Goal: Transaction & Acquisition: Book appointment/travel/reservation

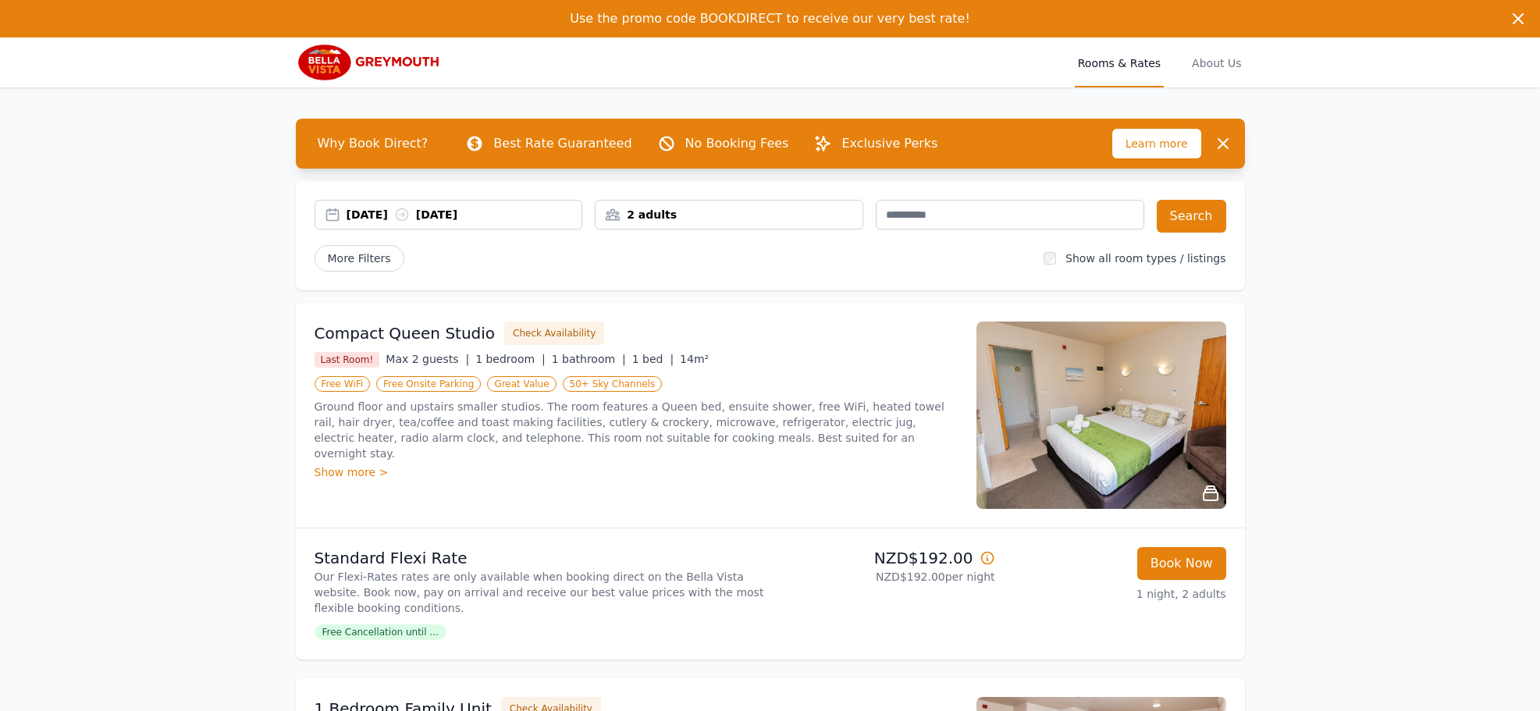
click at [389, 212] on div "[DATE] [DATE]" at bounding box center [465, 215] width 236 height 16
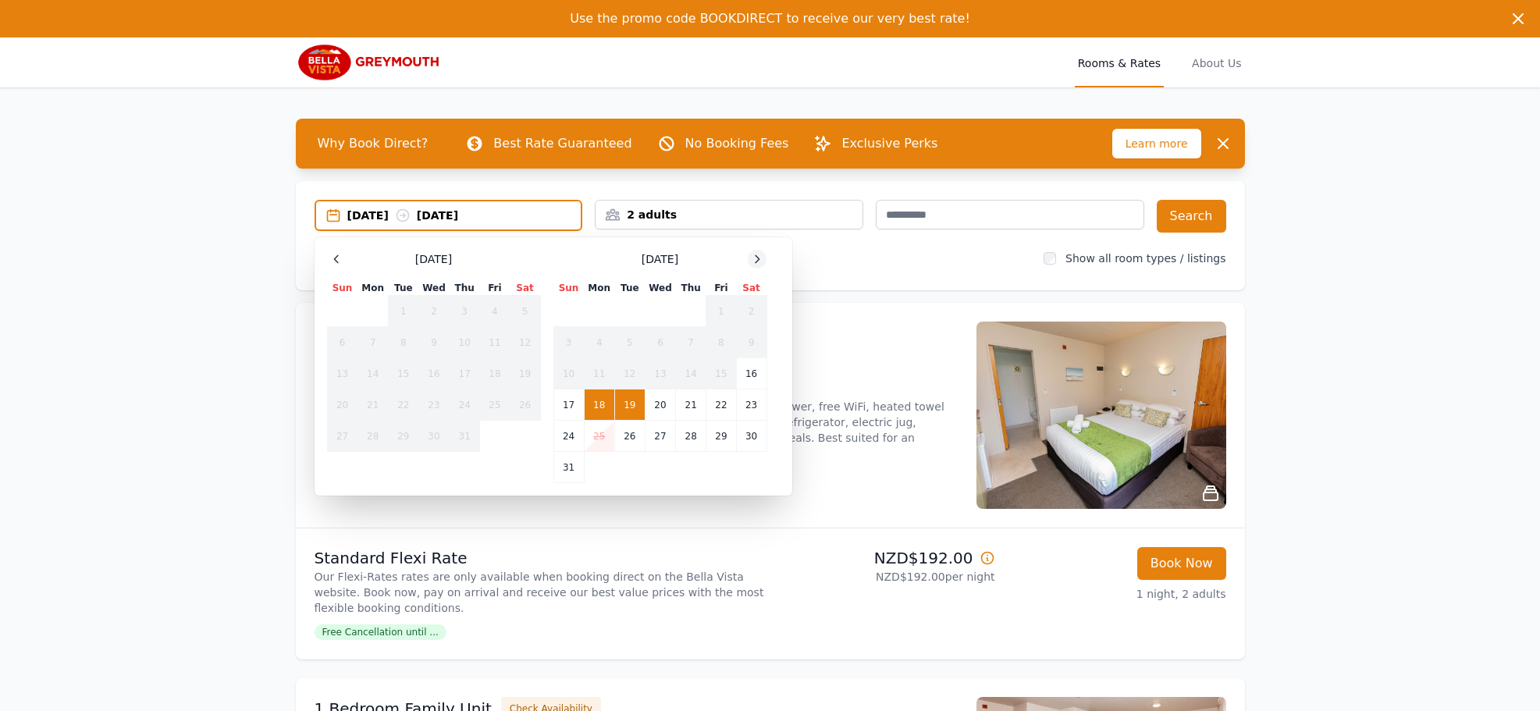
click at [760, 258] on icon at bounding box center [757, 259] width 12 height 12
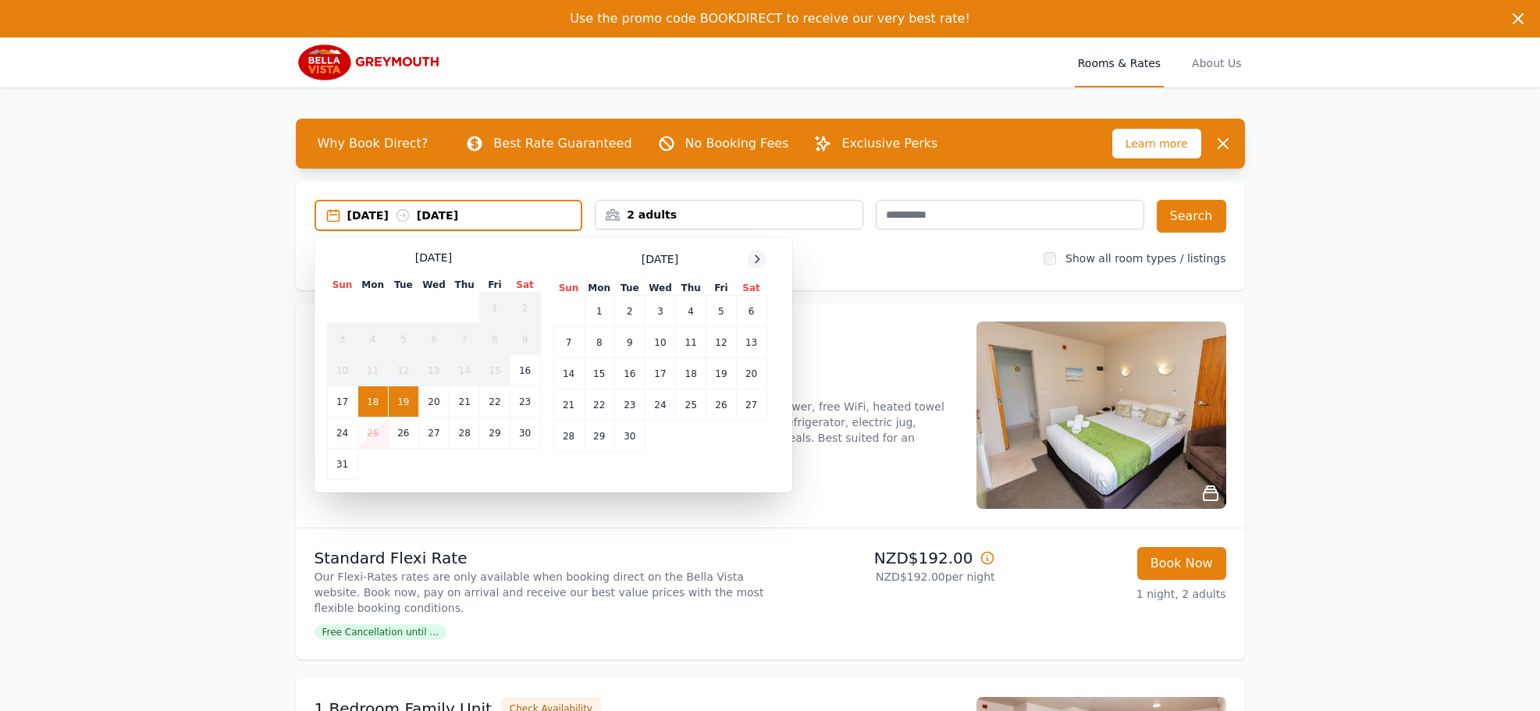
click at [760, 258] on icon at bounding box center [757, 259] width 12 height 12
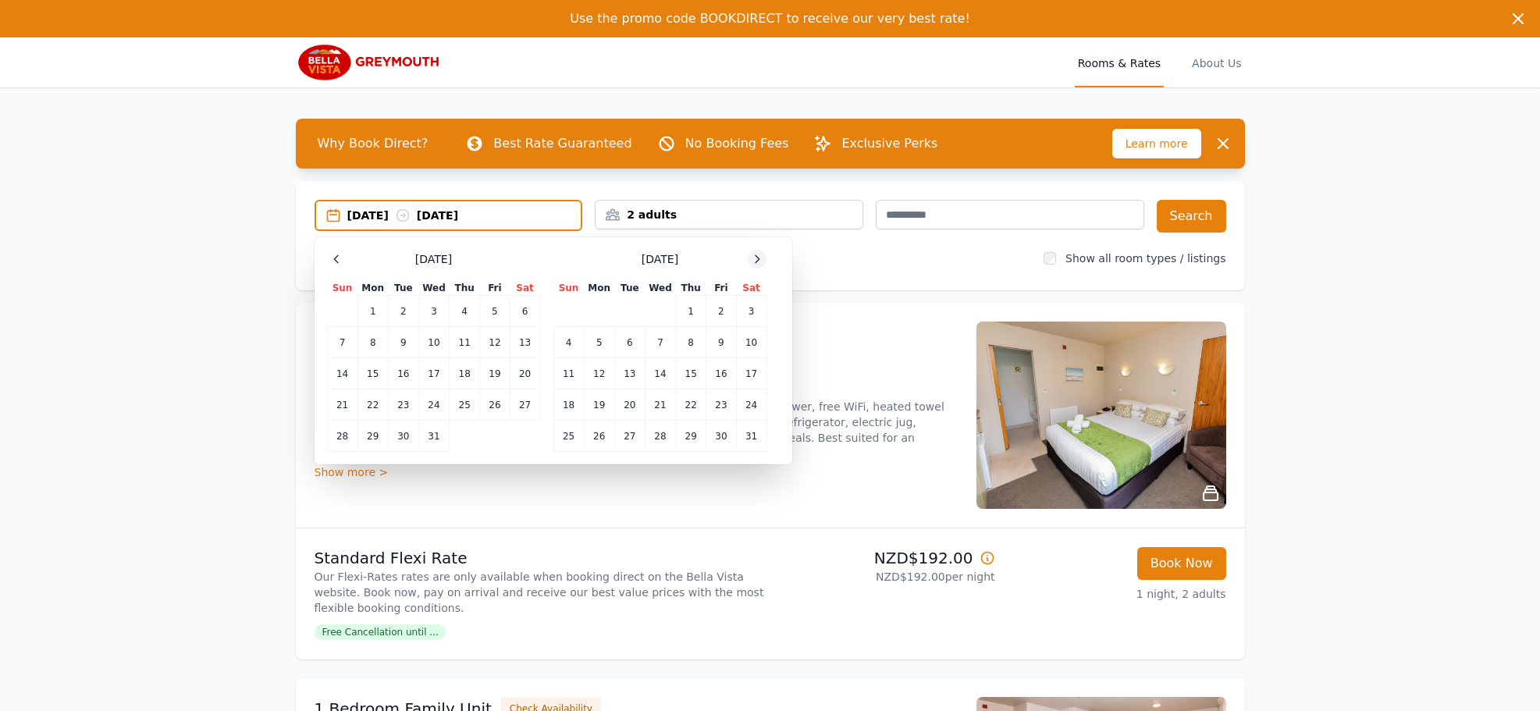
click at [760, 261] on icon at bounding box center [757, 259] width 12 height 12
click at [525, 404] on td "28" at bounding box center [525, 405] width 30 height 31
click at [379, 211] on div "[DATE] --" at bounding box center [464, 216] width 234 height 16
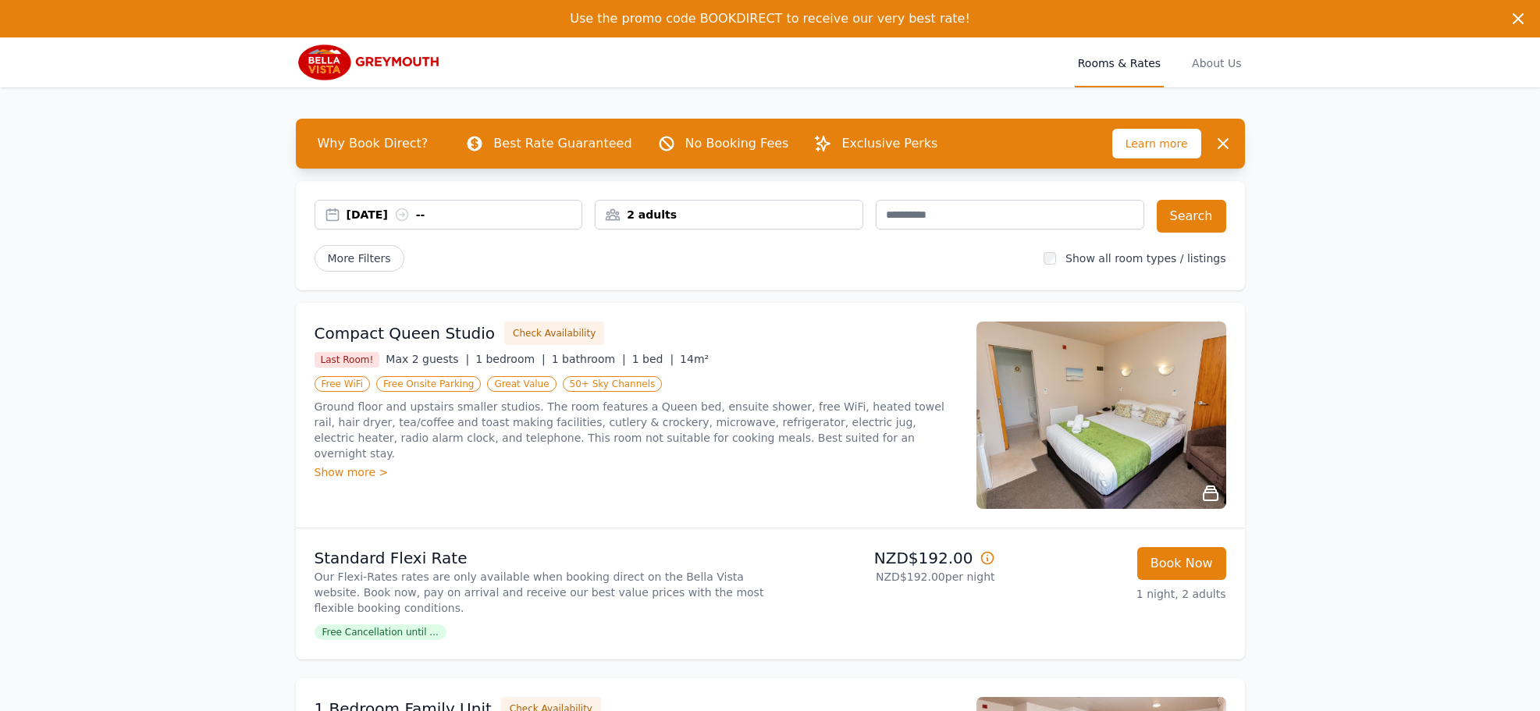
click at [380, 212] on div "[DATE] --" at bounding box center [465, 215] width 236 height 16
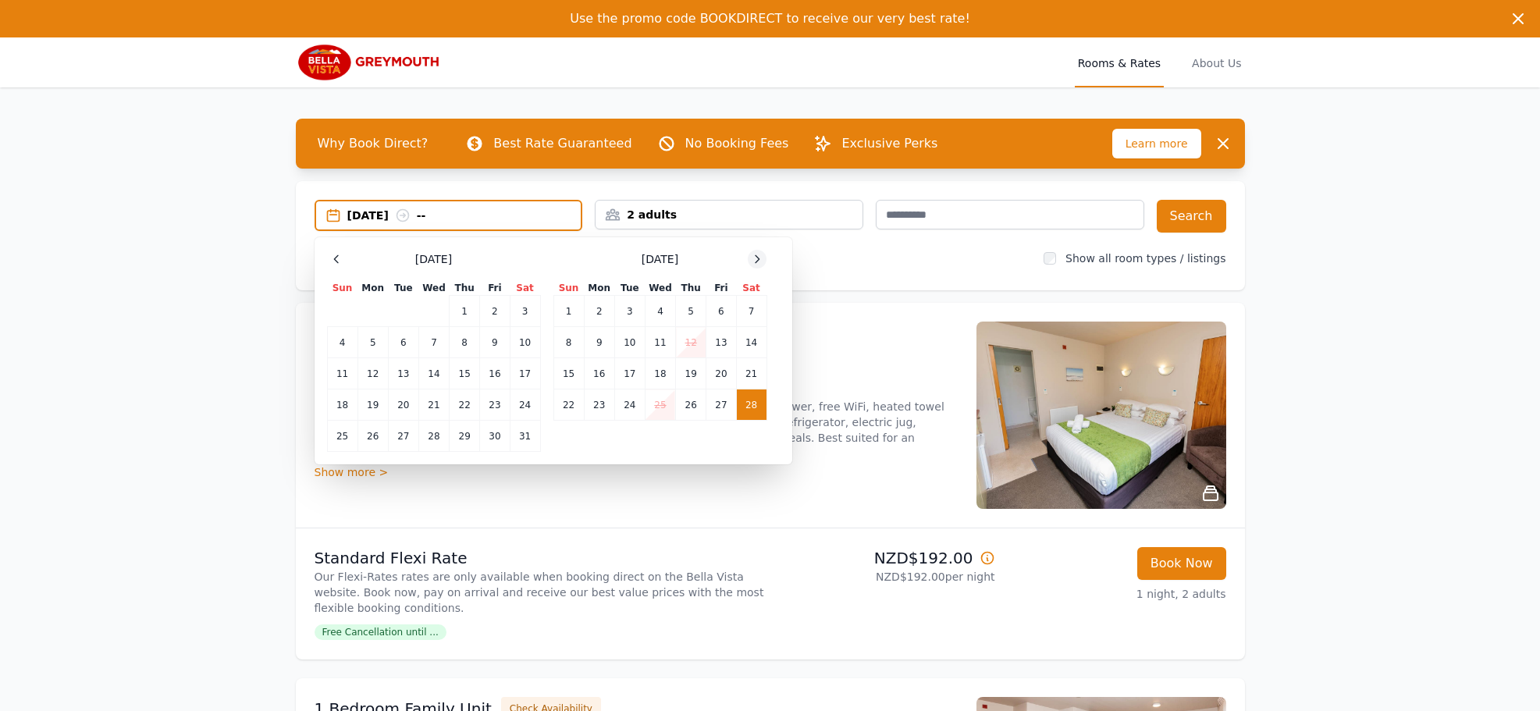
click at [760, 255] on icon at bounding box center [757, 259] width 12 height 12
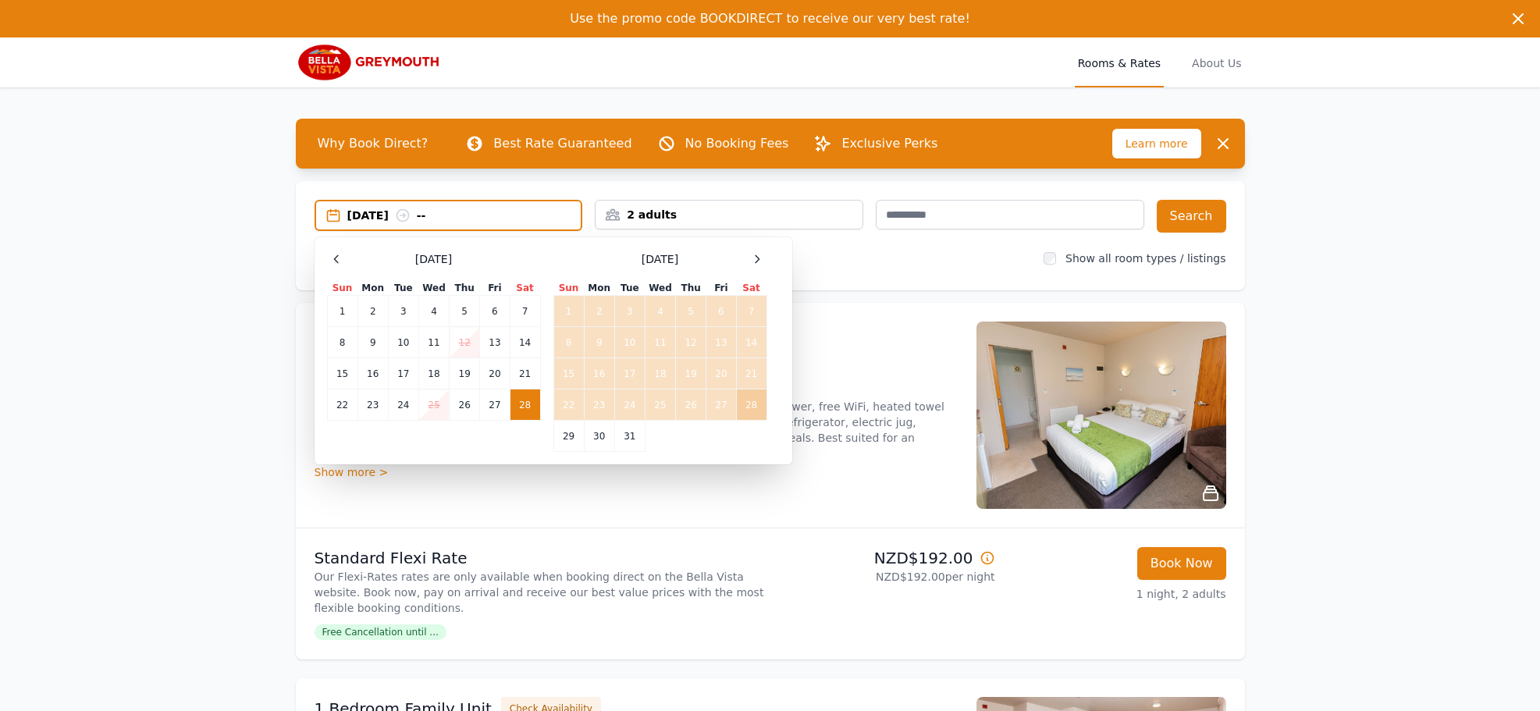
click at [752, 397] on td "28" at bounding box center [751, 405] width 30 height 31
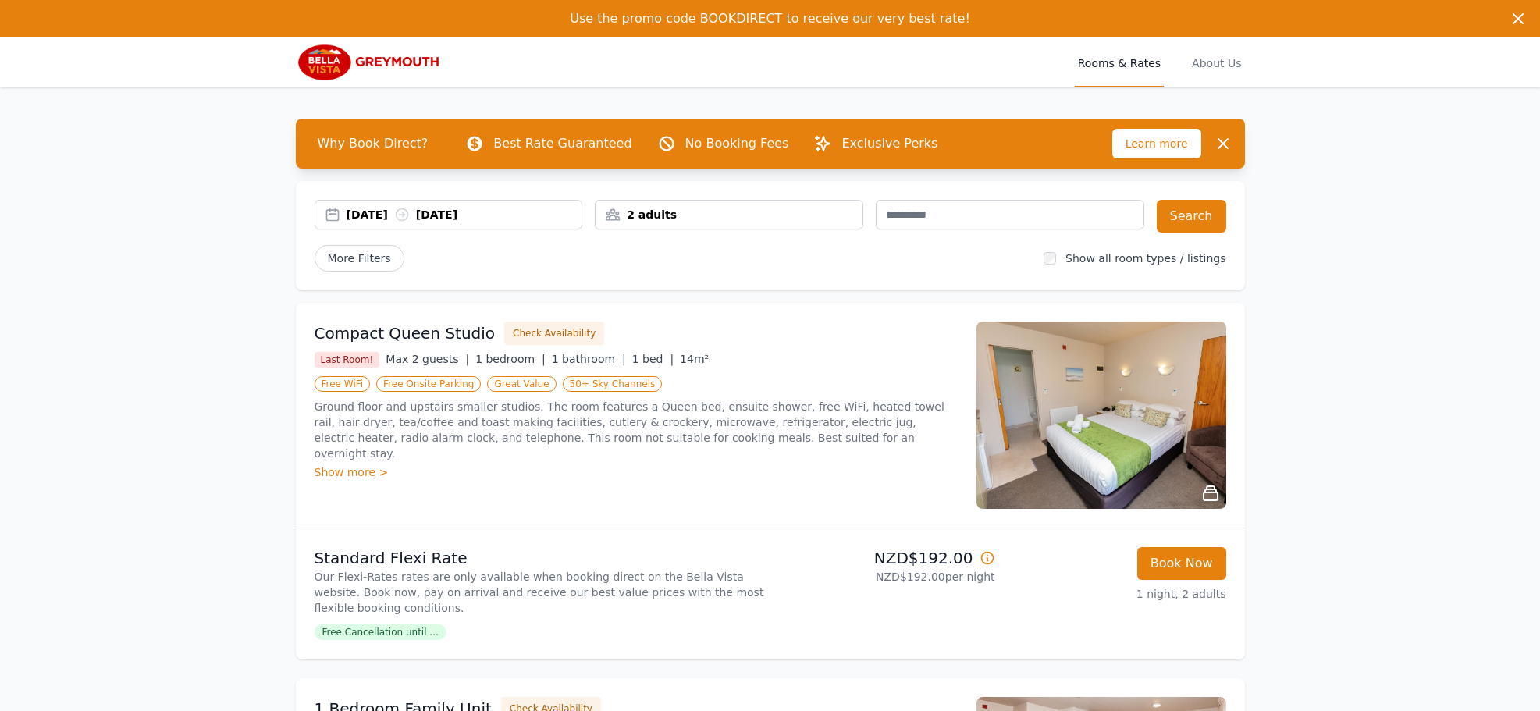
click at [397, 212] on div "[DATE] [DATE]" at bounding box center [465, 215] width 236 height 16
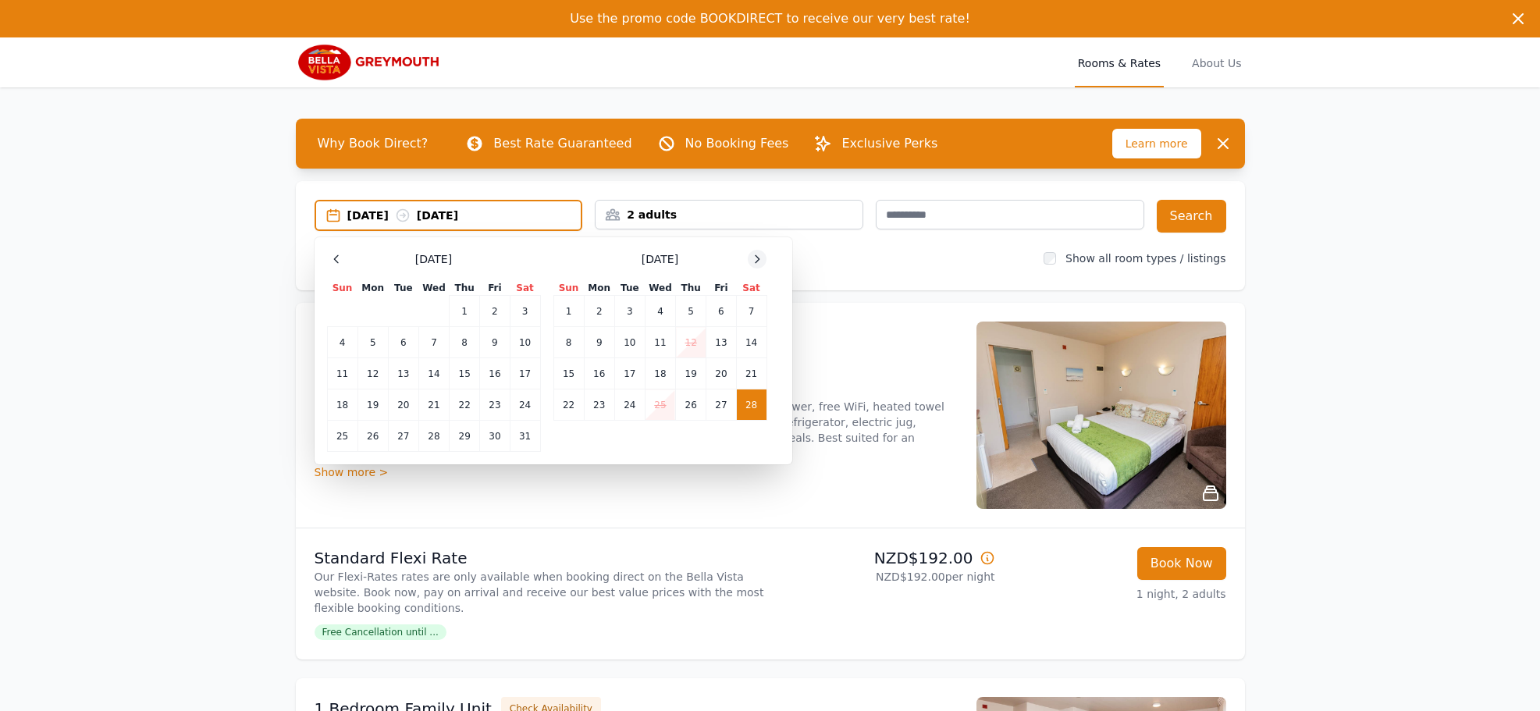
click at [759, 258] on icon at bounding box center [758, 258] width 4 height 7
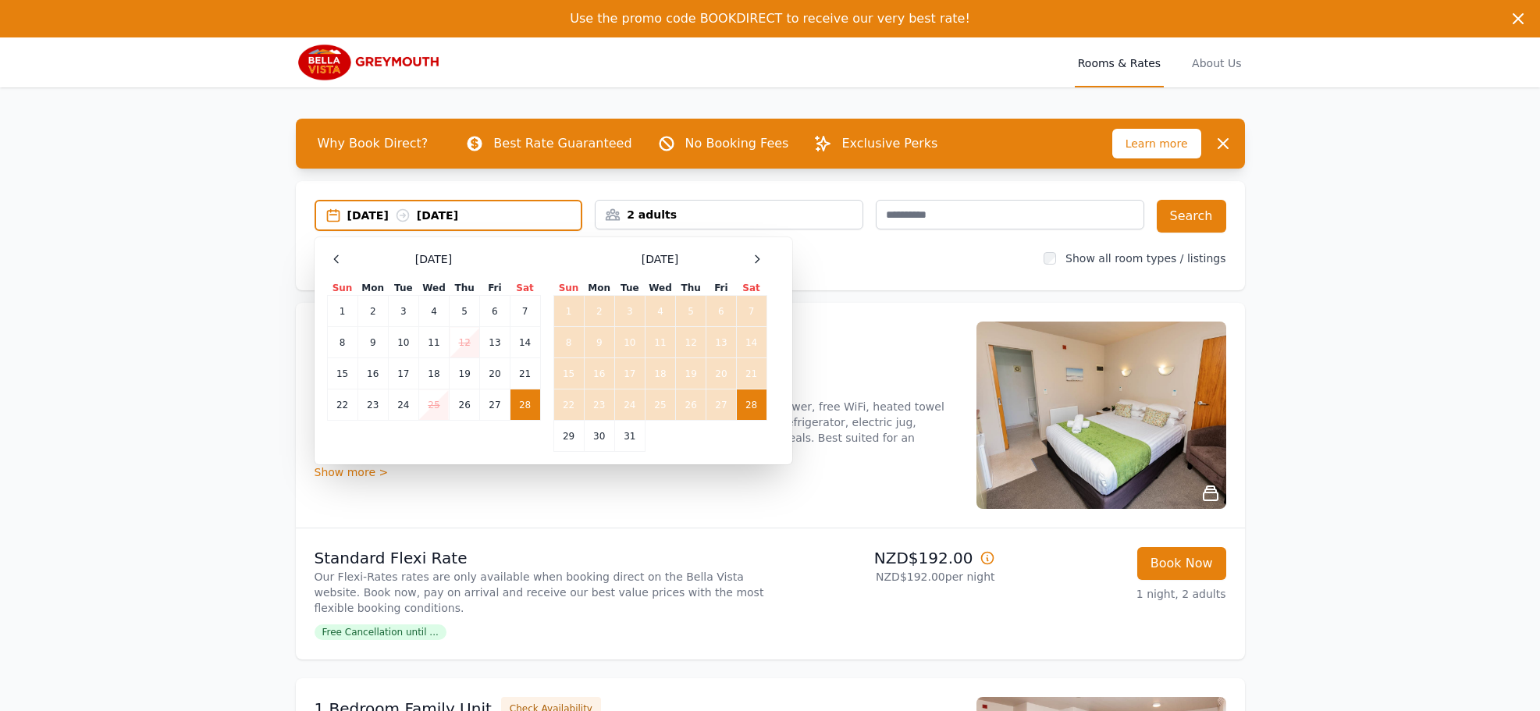
click at [755, 404] on td "28" at bounding box center [751, 405] width 30 height 31
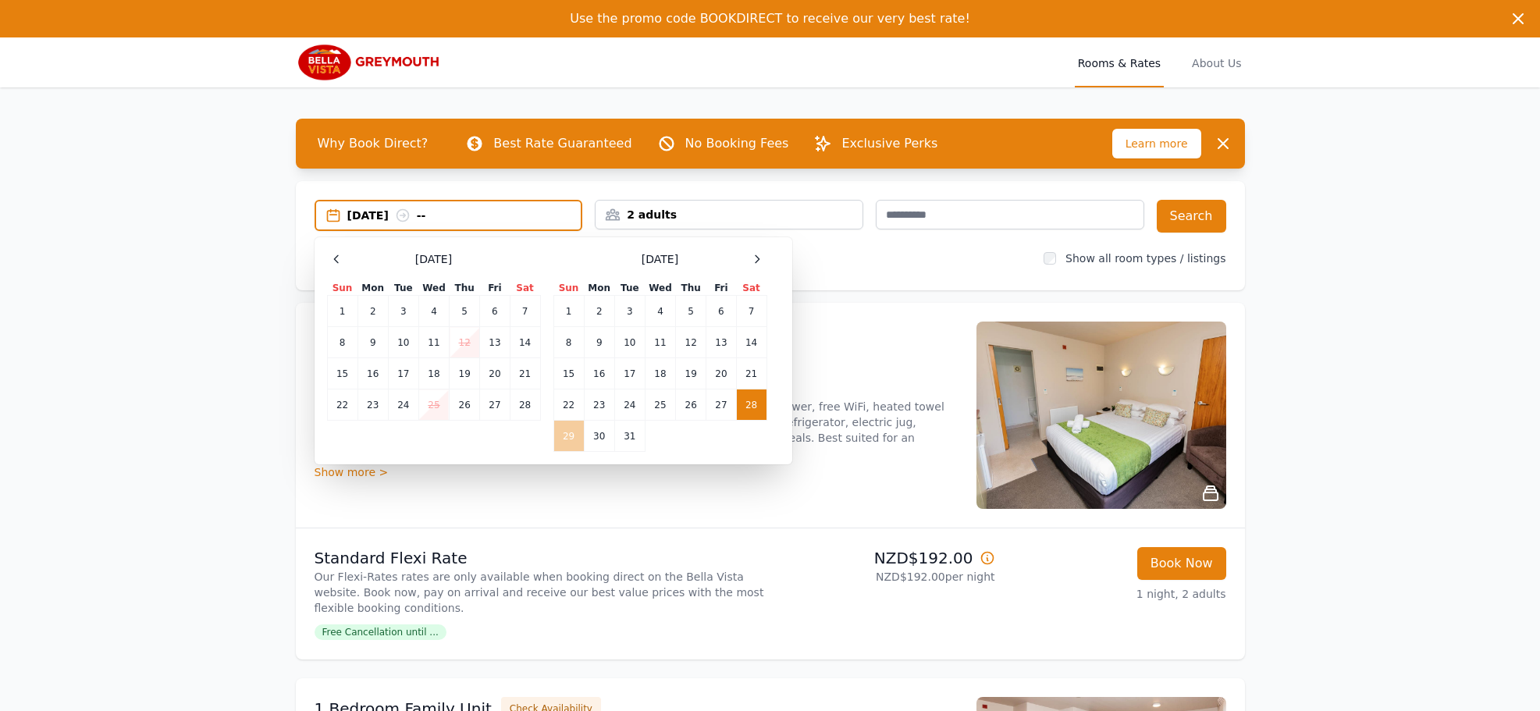
click at [564, 436] on td "29" at bounding box center [568, 436] width 30 height 31
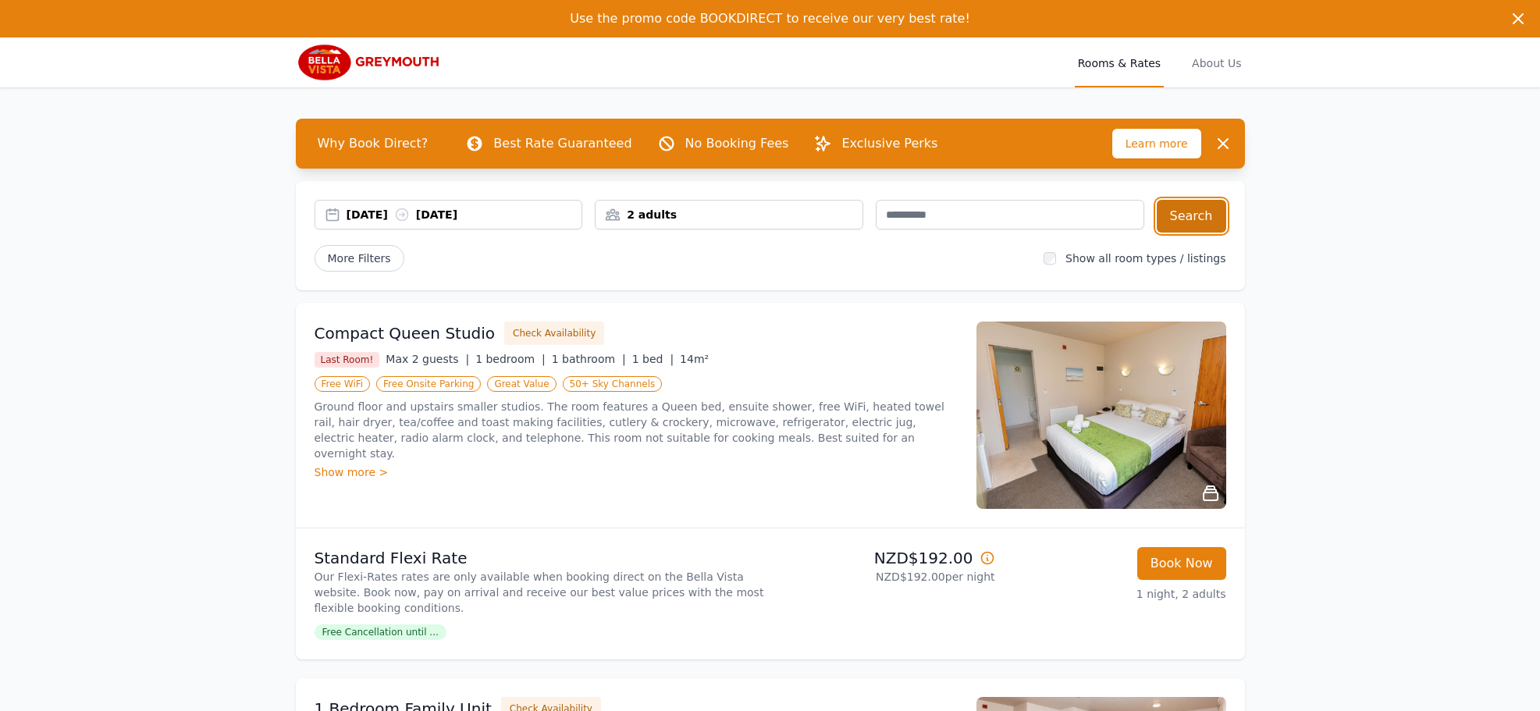
click at [1194, 215] on button "Search" at bounding box center [1191, 216] width 69 height 33
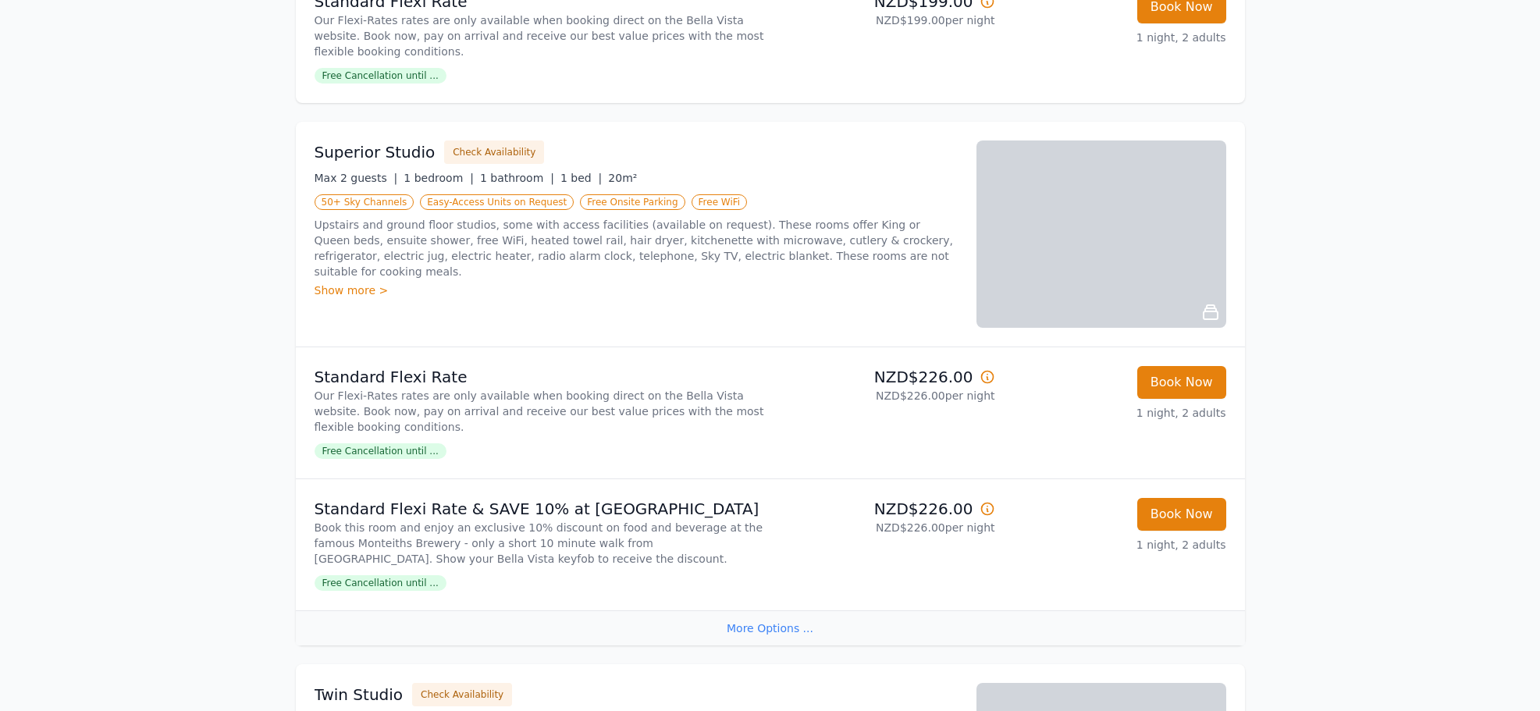
scroll to position [557, 0]
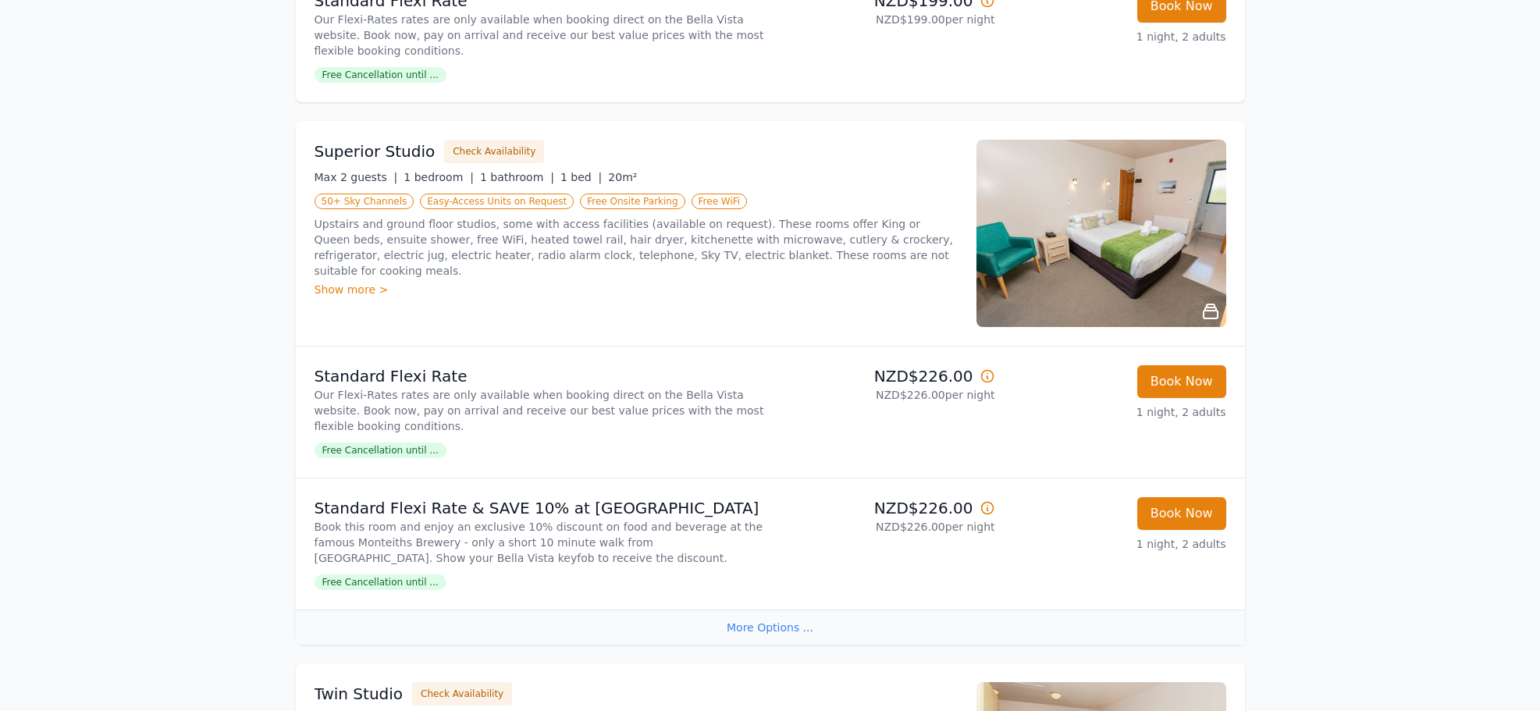
click at [359, 282] on div "Show more >" at bounding box center [636, 290] width 643 height 16
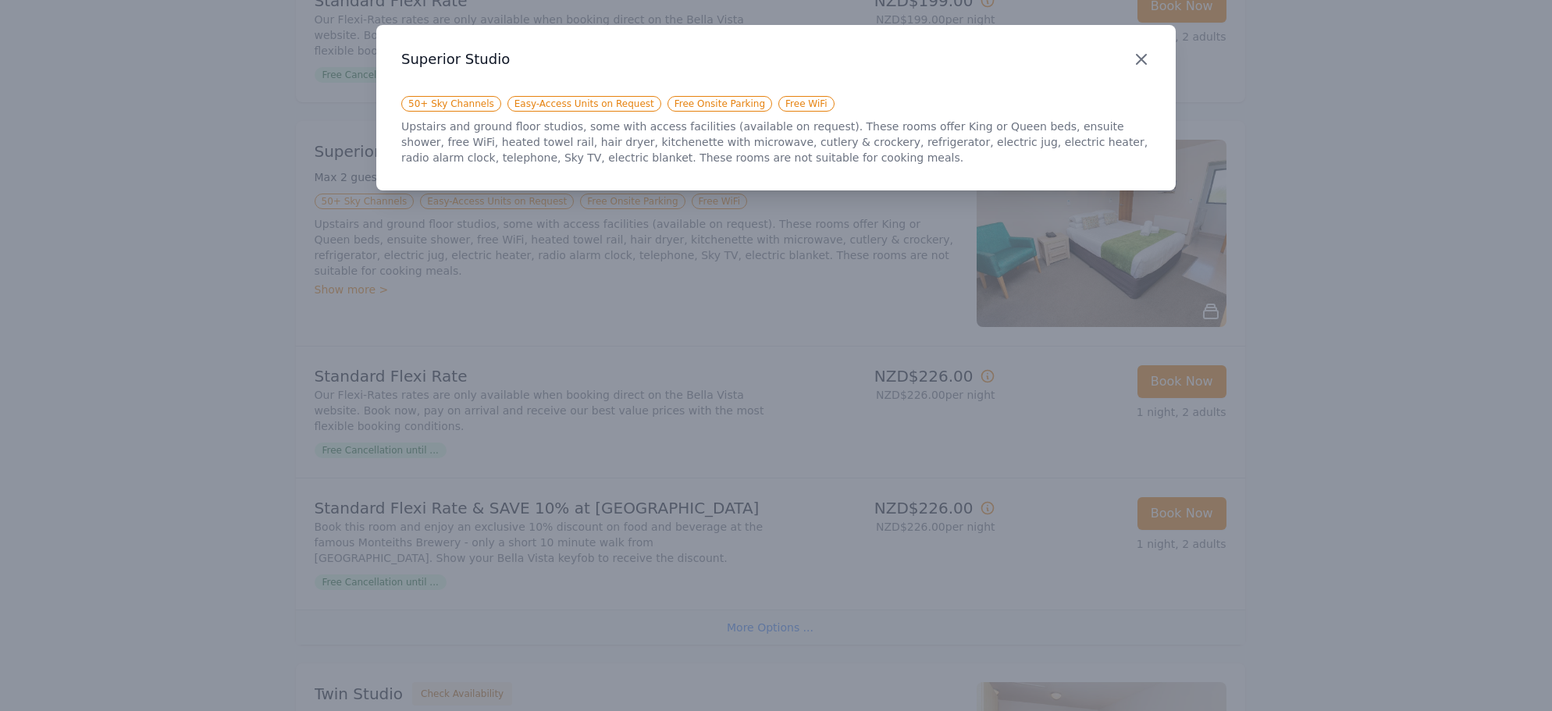
click at [1142, 59] on icon "button" at bounding box center [1141, 59] width 9 height 9
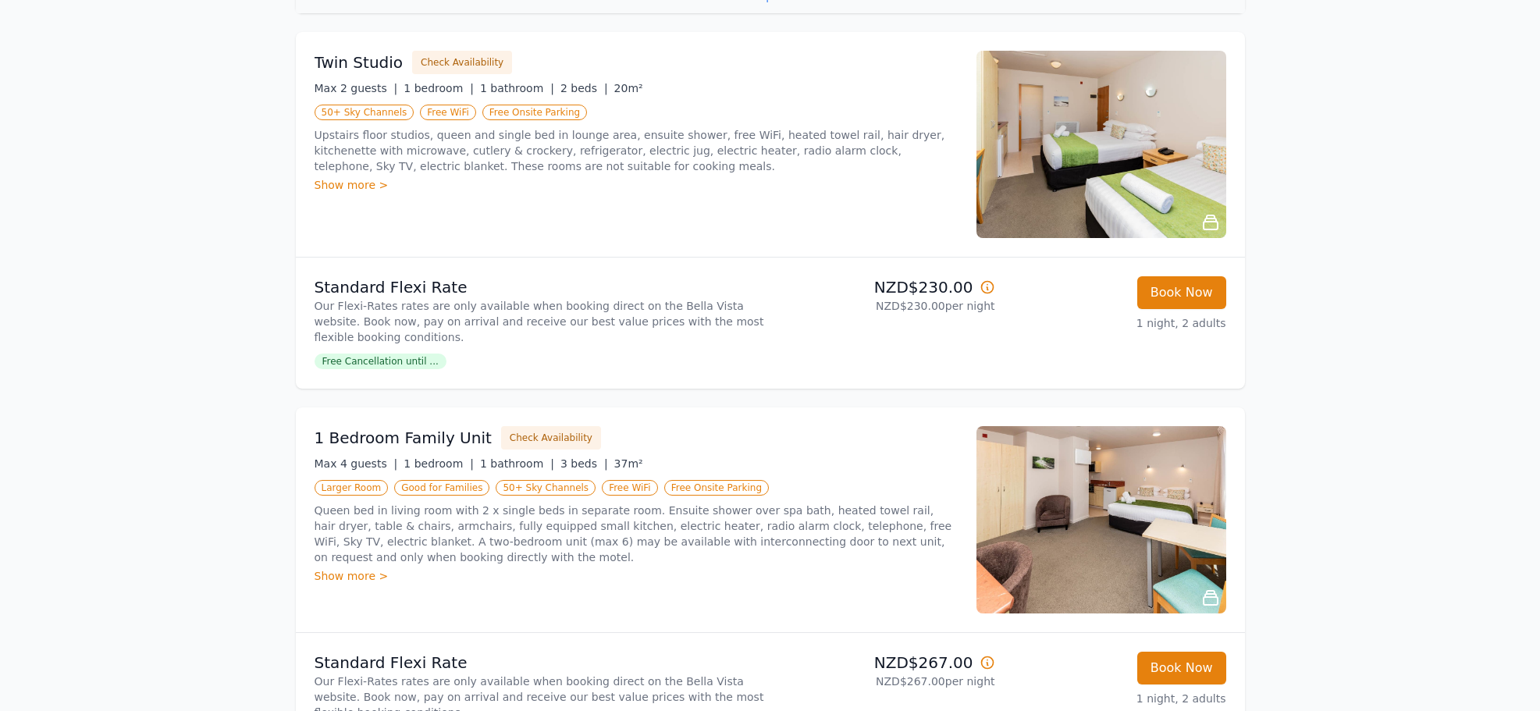
scroll to position [1192, 0]
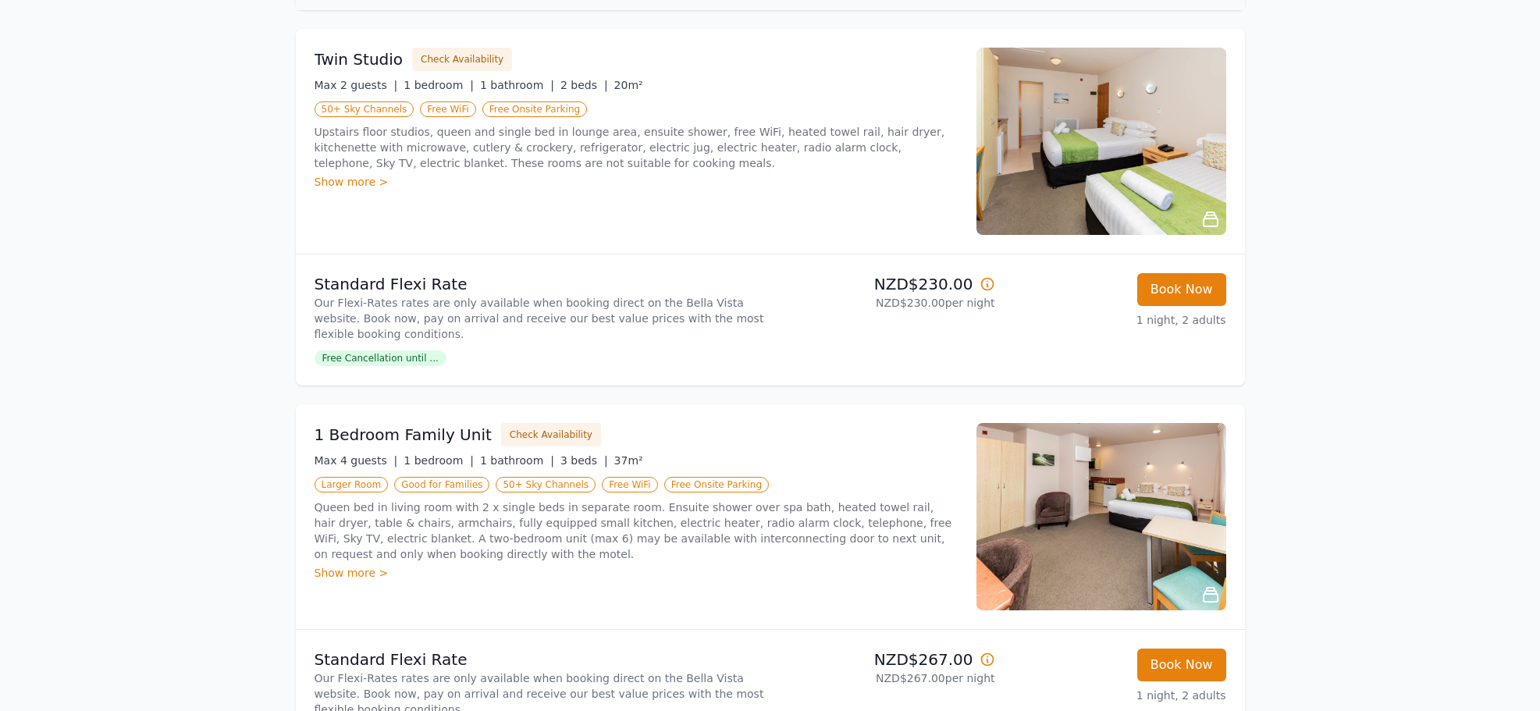
click at [409, 357] on span "Free Cancellation until ..." at bounding box center [381, 359] width 132 height 16
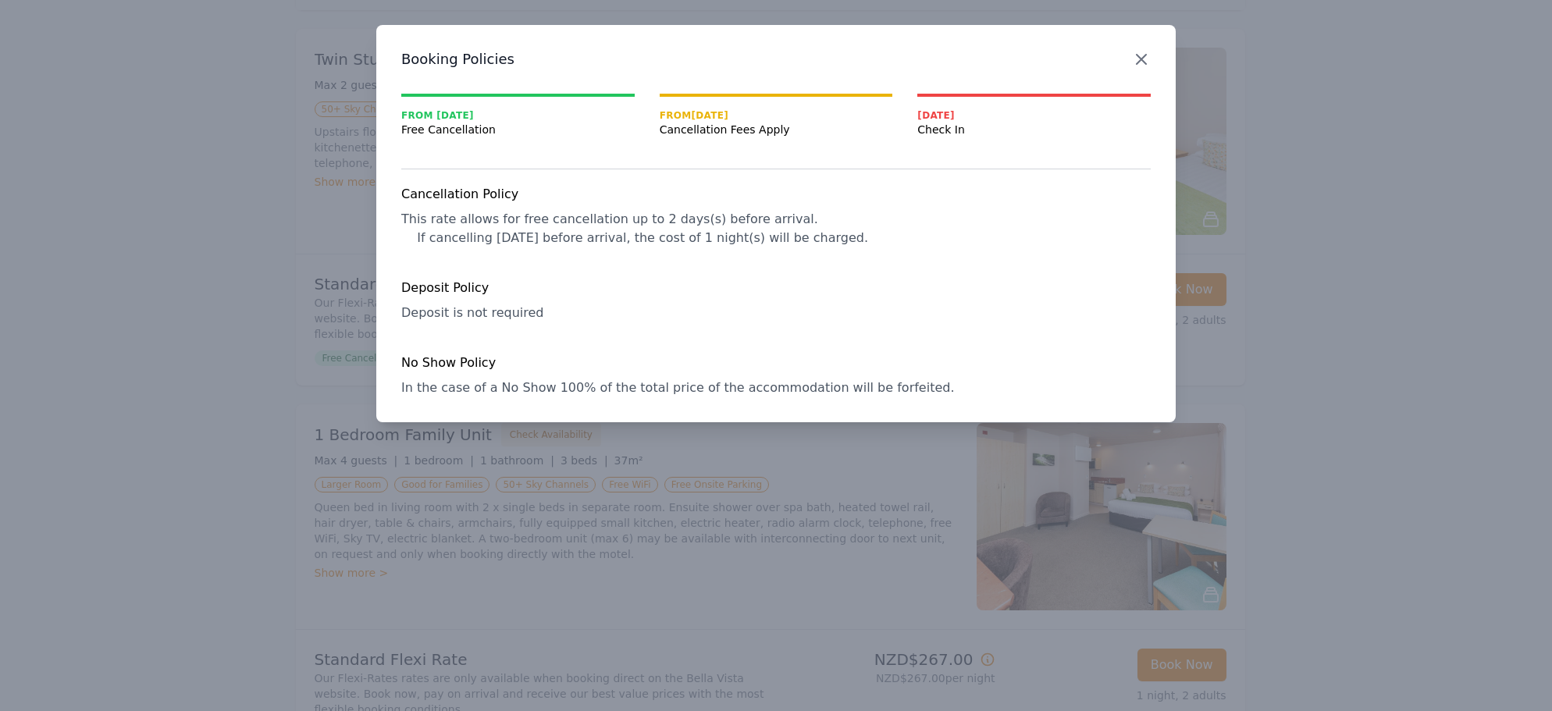
click at [1141, 56] on icon "button" at bounding box center [1141, 59] width 19 height 19
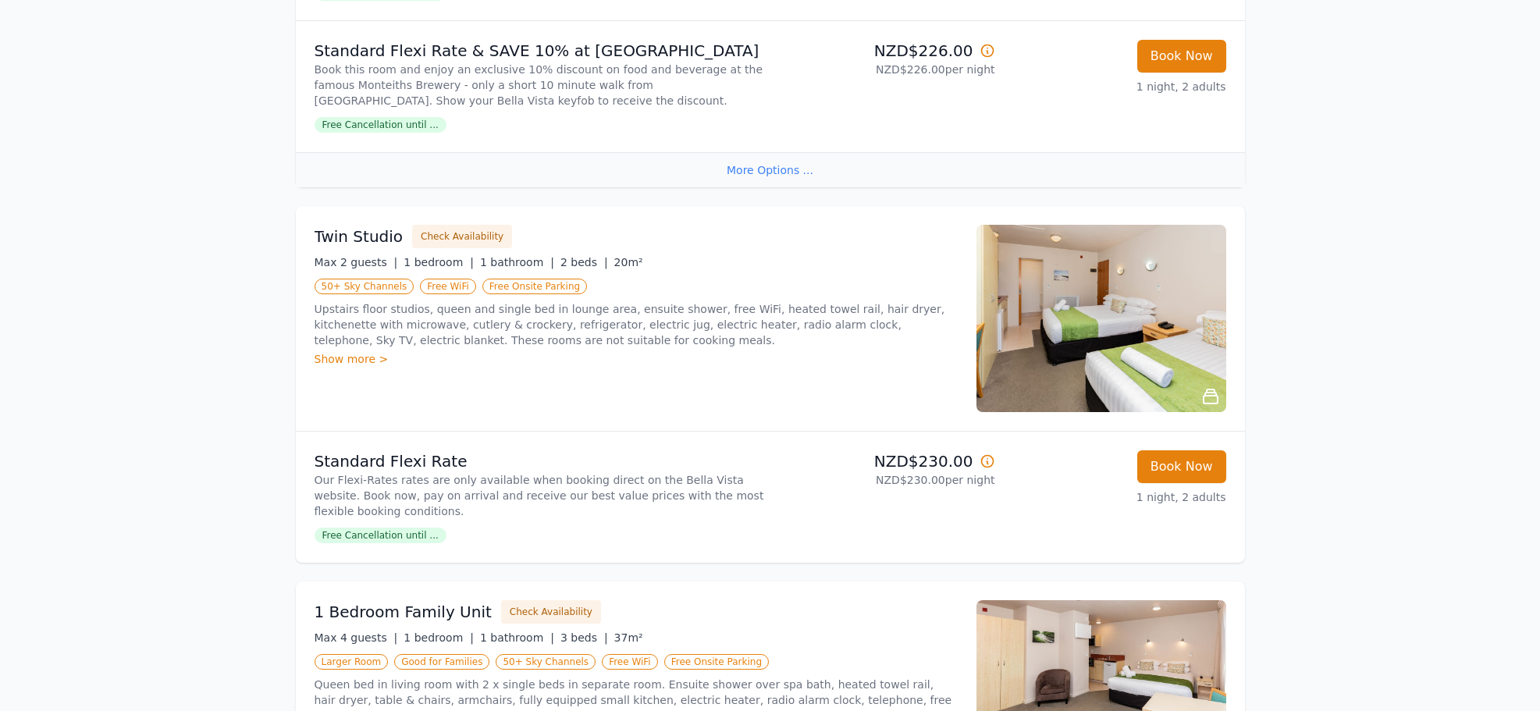
scroll to position [1016, 0]
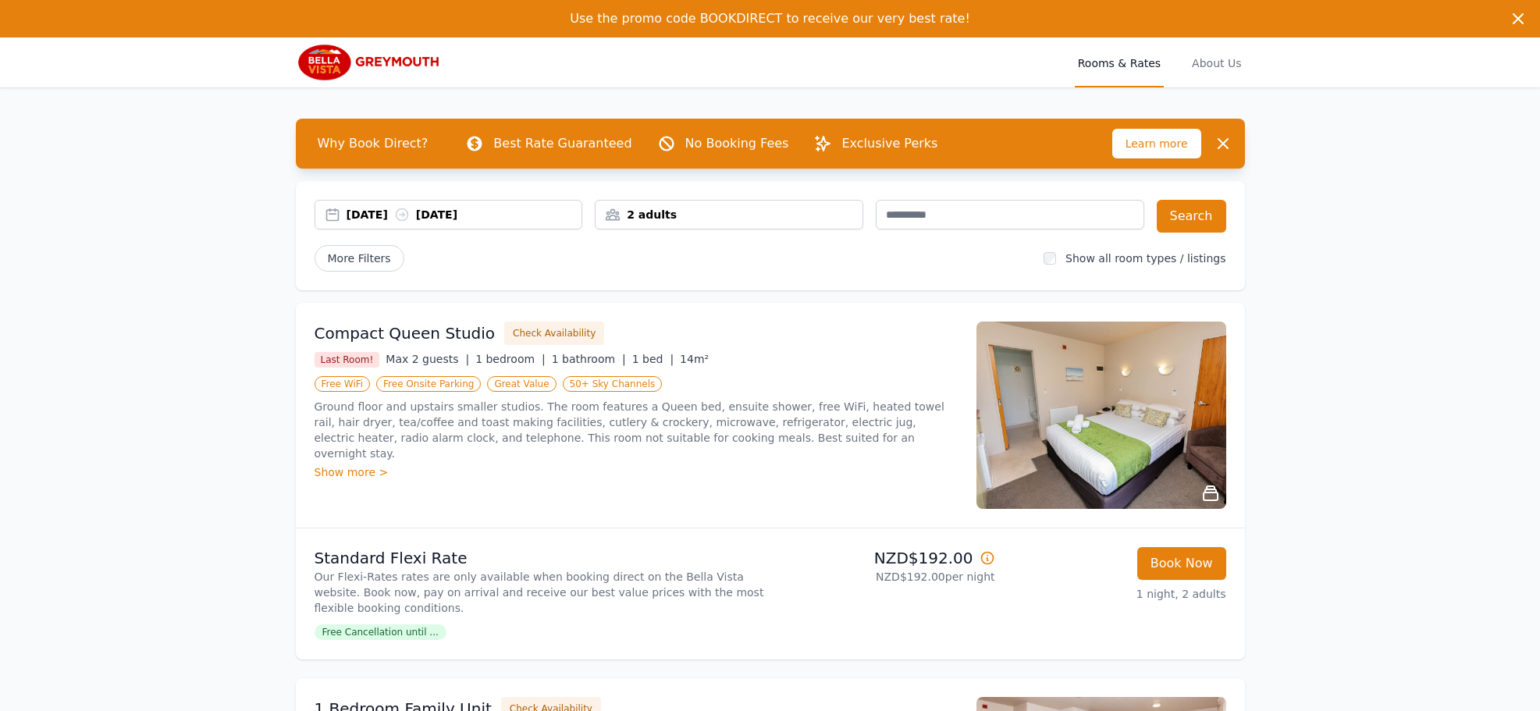
click at [402, 212] on div "[DATE] [DATE]" at bounding box center [465, 215] width 236 height 16
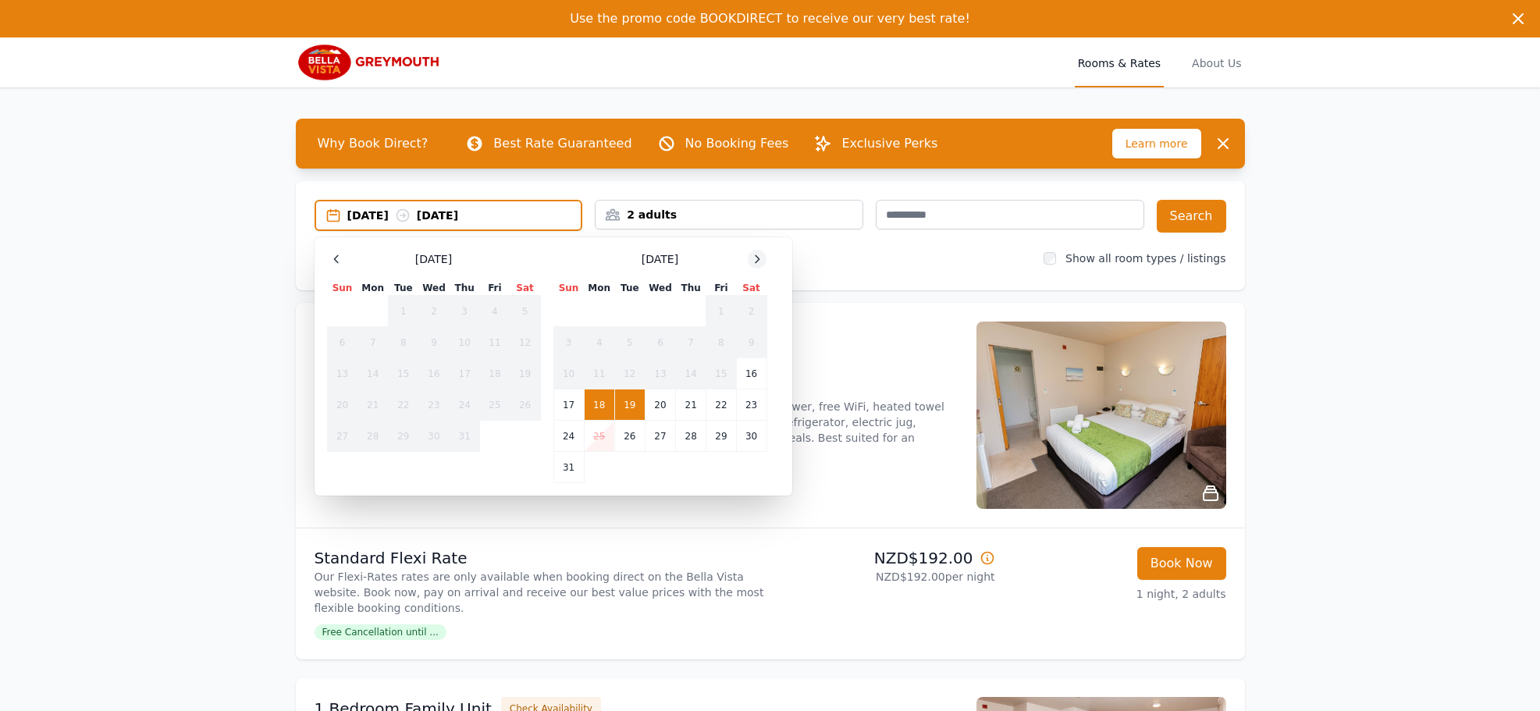
click at [760, 260] on icon at bounding box center [757, 259] width 12 height 12
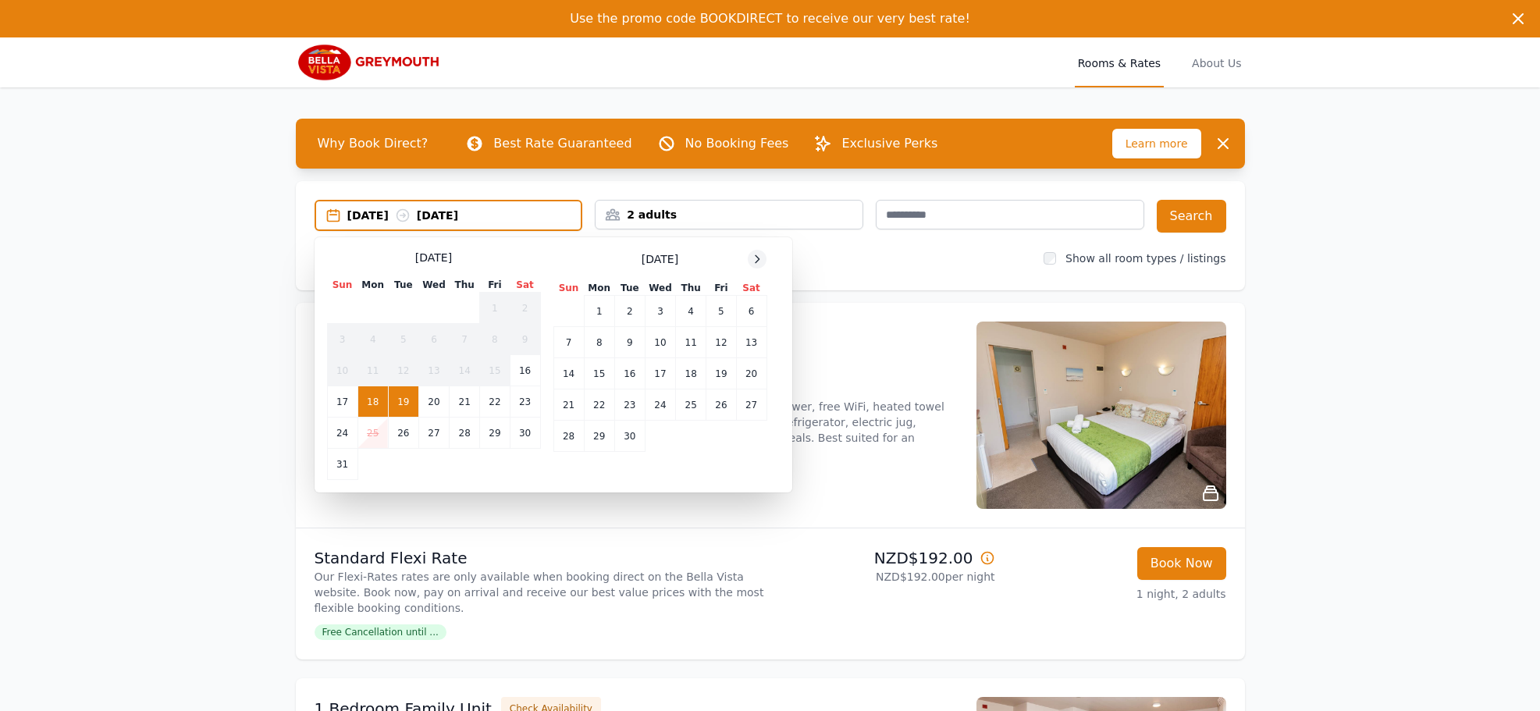
click at [760, 260] on icon at bounding box center [757, 259] width 12 height 12
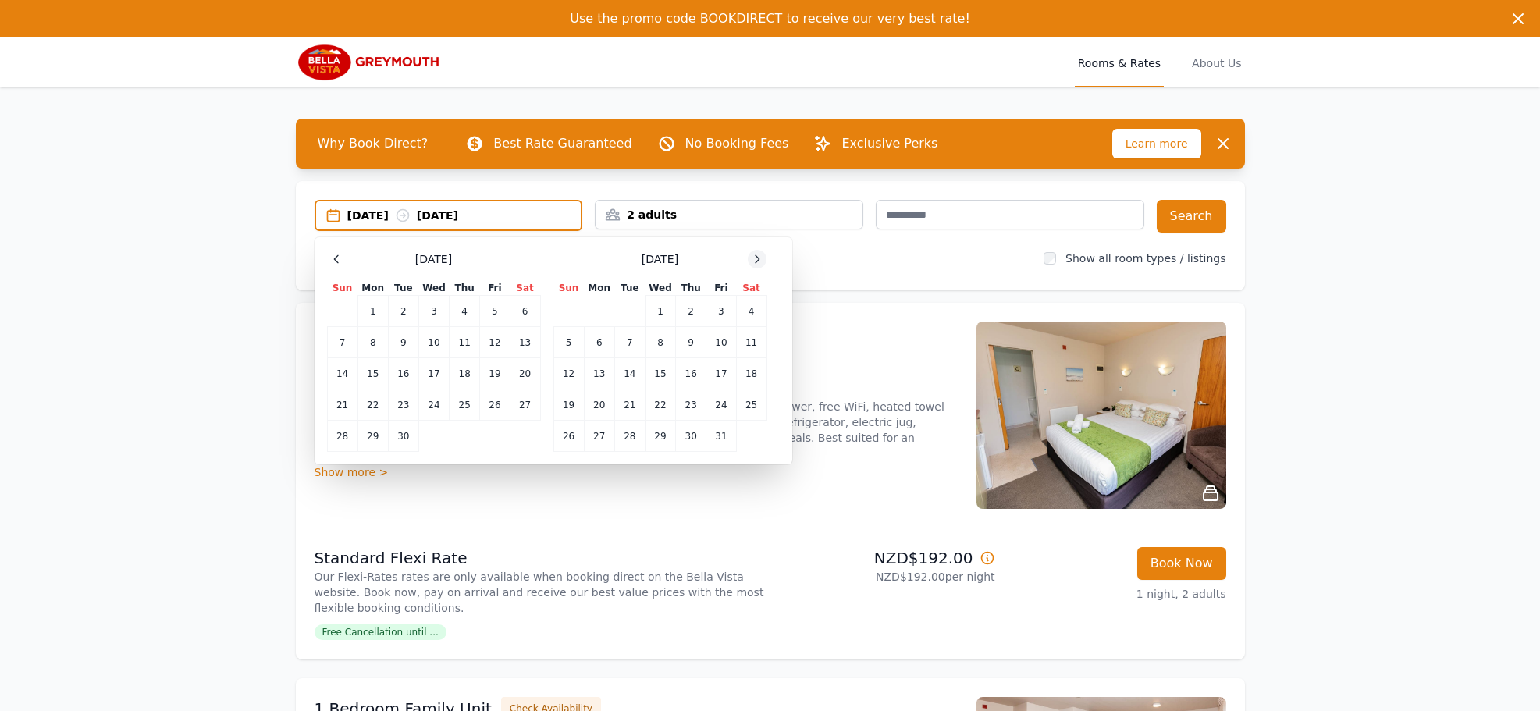
click at [760, 260] on icon at bounding box center [757, 259] width 12 height 12
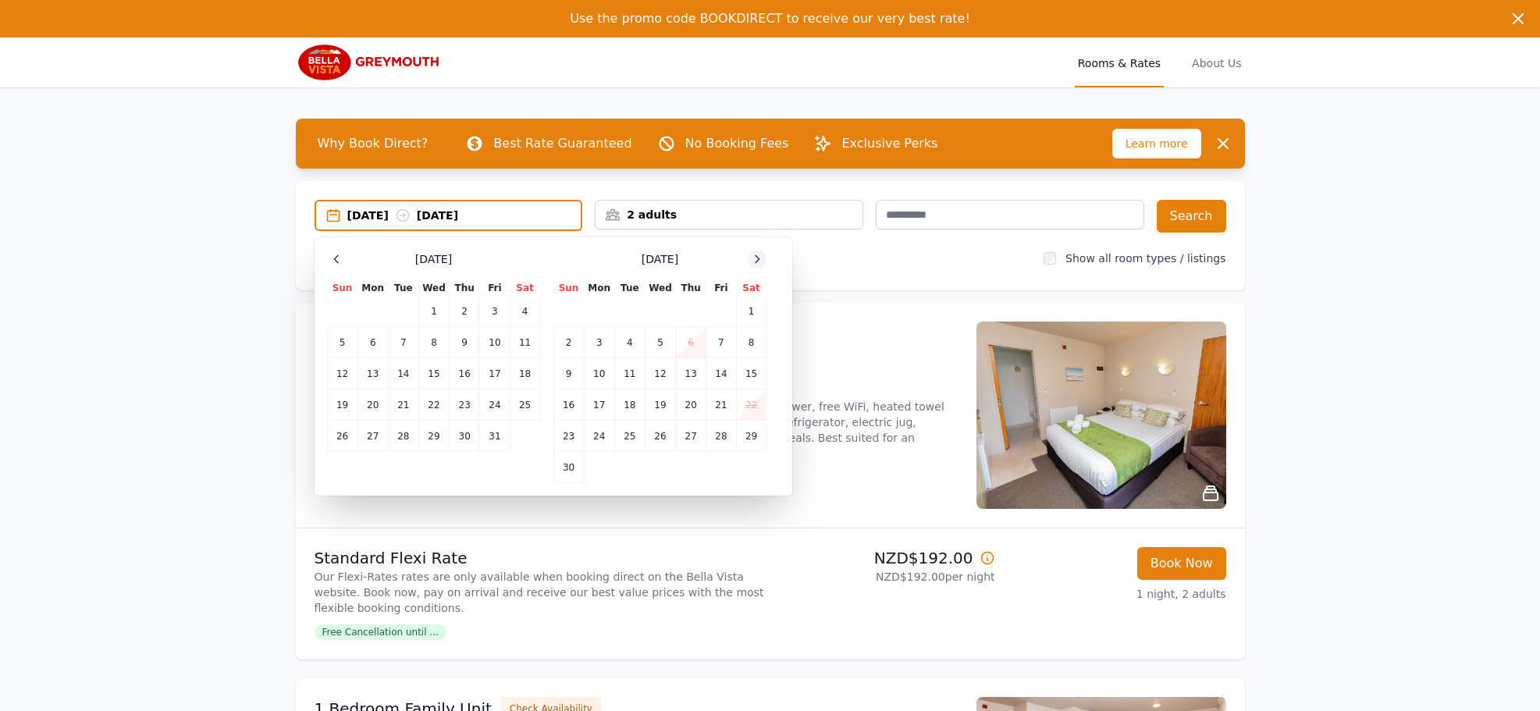
click at [760, 260] on icon at bounding box center [757, 259] width 12 height 12
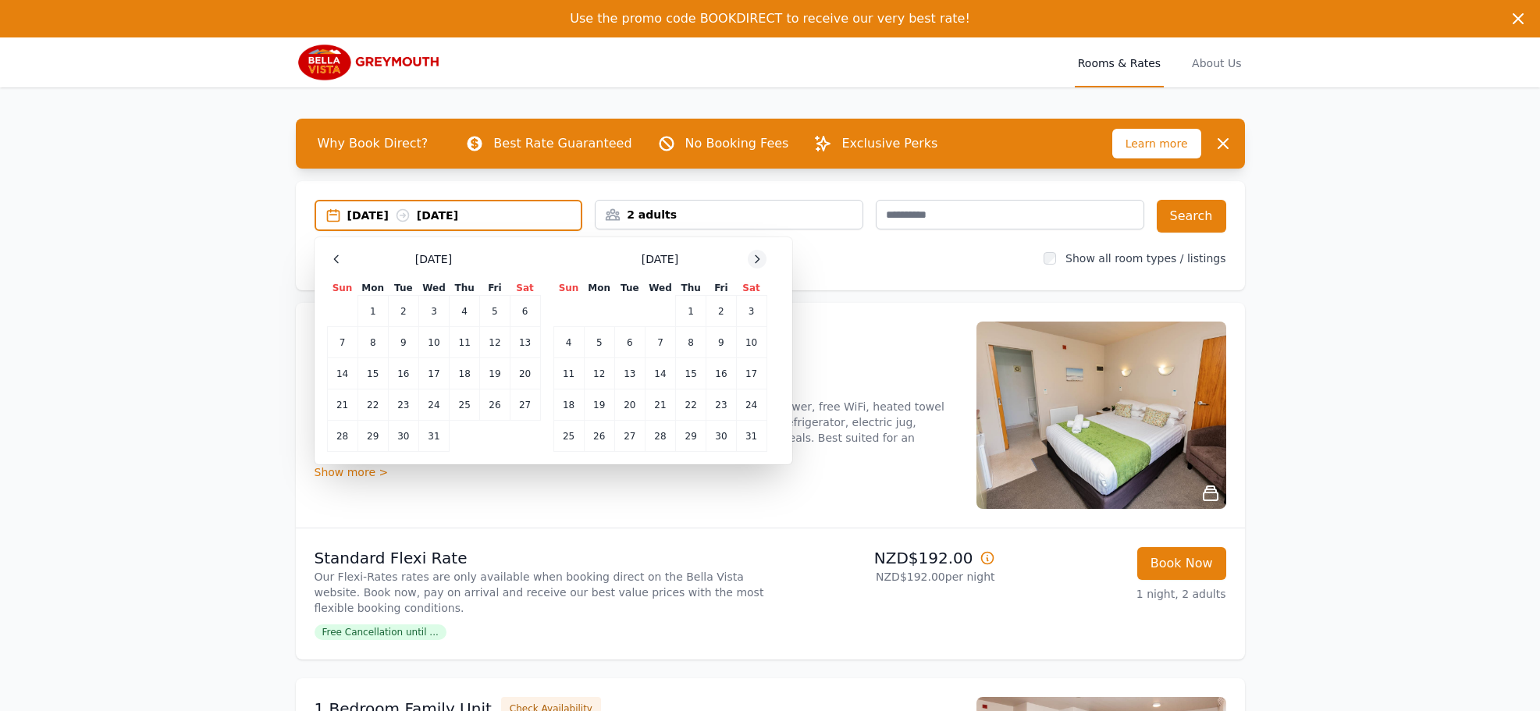
click at [760, 260] on icon at bounding box center [757, 259] width 12 height 12
click at [757, 406] on td "28" at bounding box center [751, 405] width 30 height 31
click at [568, 433] on td "29" at bounding box center [568, 436] width 30 height 31
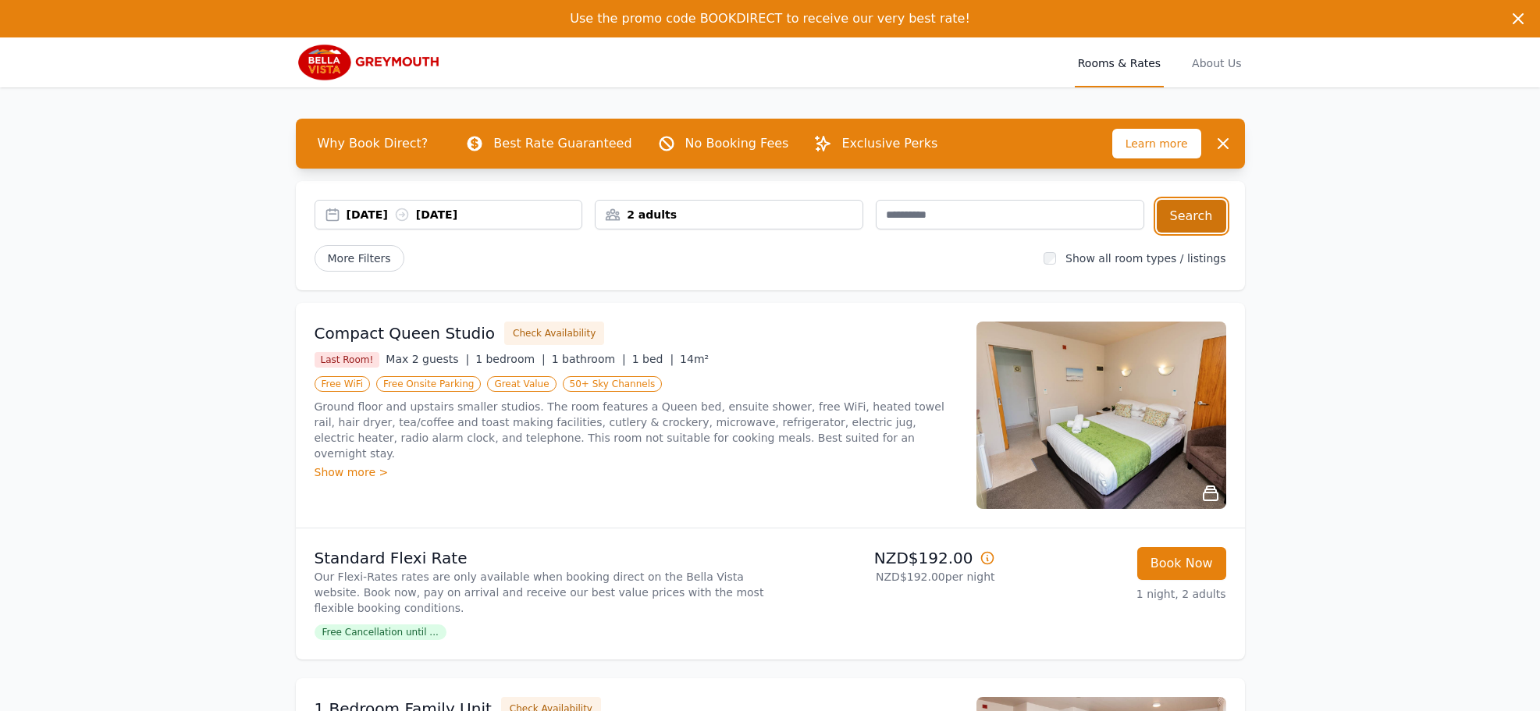
click at [1191, 212] on button "Search" at bounding box center [1191, 216] width 69 height 33
